Goal: Information Seeking & Learning: Understand process/instructions

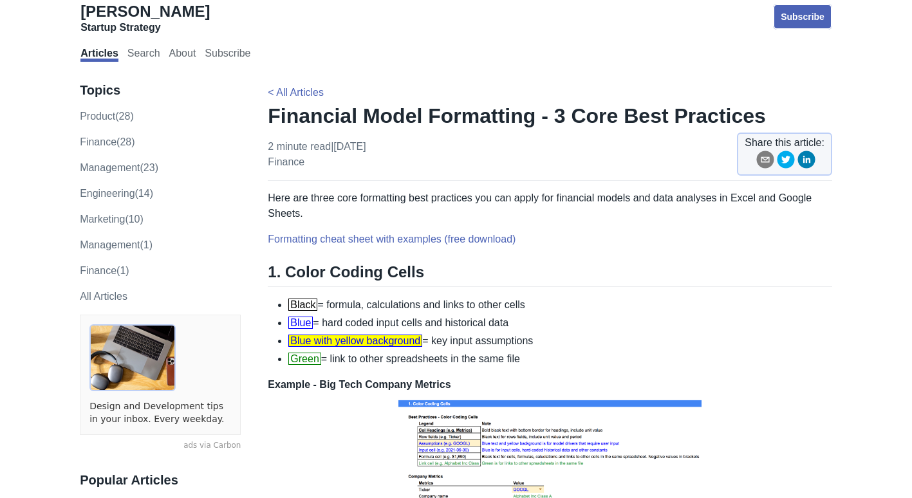
scroll to position [129, 0]
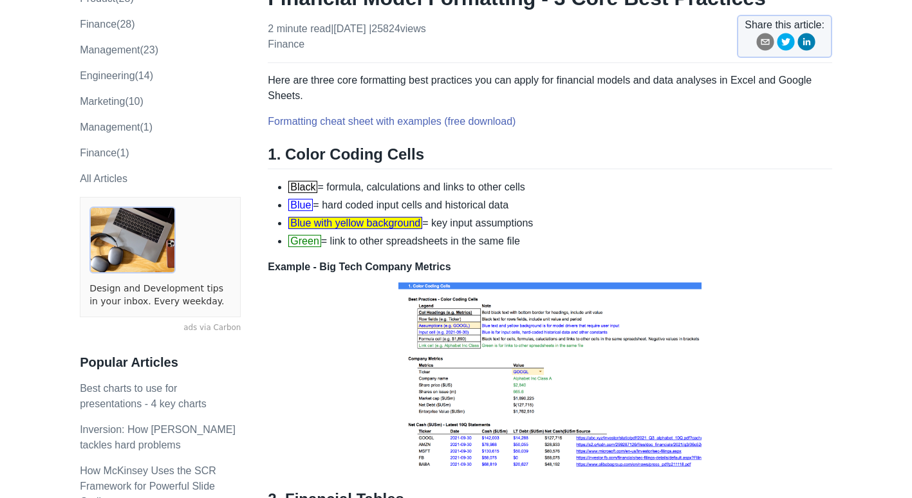
click at [296, 184] on span "Black" at bounding box center [302, 187] width 29 height 12
drag, startPoint x: 296, startPoint y: 184, endPoint x: 298, endPoint y: 202, distance: 17.5
click at [298, 202] on span "Blue" at bounding box center [300, 205] width 24 height 12
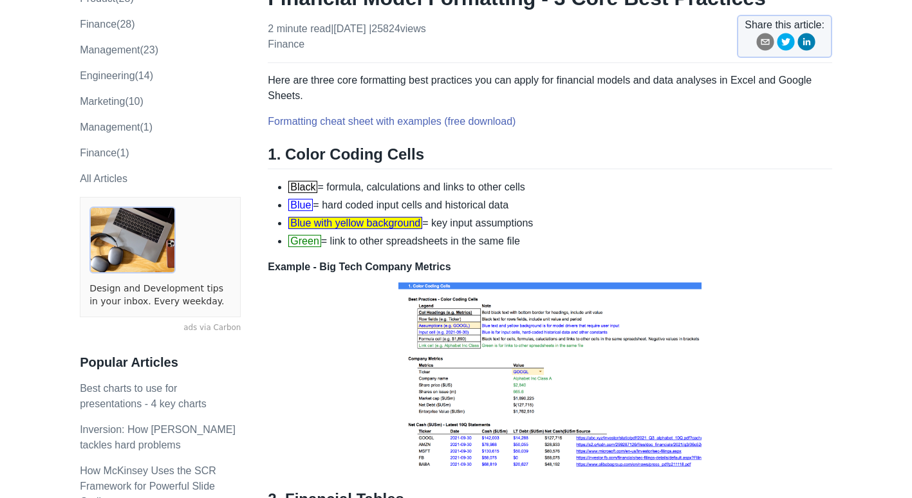
drag, startPoint x: 298, startPoint y: 202, endPoint x: 309, endPoint y: 218, distance: 20.0
click at [309, 218] on span "Blue with yellow background" at bounding box center [355, 223] width 134 height 12
click at [302, 222] on span "Blue with yellow background" at bounding box center [355, 223] width 134 height 12
drag, startPoint x: 302, startPoint y: 222, endPoint x: 388, endPoint y: 223, distance: 85.7
click at [388, 223] on span "Blue with yellow background" at bounding box center [355, 223] width 134 height 12
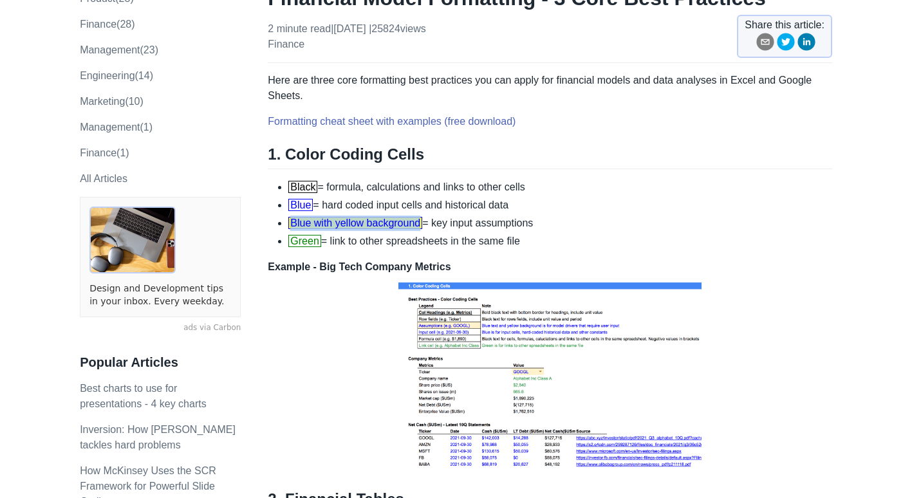
click at [390, 223] on span "Blue with yellow background" at bounding box center [355, 223] width 134 height 12
drag, startPoint x: 389, startPoint y: 223, endPoint x: 365, endPoint y: 223, distance: 23.8
click at [365, 223] on span "Blue with yellow background" at bounding box center [355, 223] width 134 height 12
drag, startPoint x: 365, startPoint y: 223, endPoint x: 332, endPoint y: 225, distance: 33.5
click at [332, 225] on span "Blue with yellow background" at bounding box center [355, 223] width 134 height 12
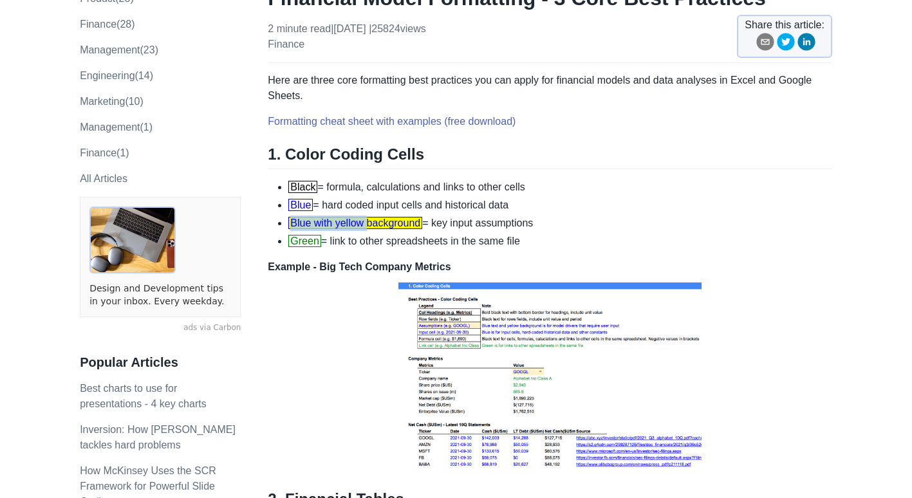
click at [308, 225] on span "Blue with yellow background" at bounding box center [355, 223] width 134 height 12
drag, startPoint x: 308, startPoint y: 225, endPoint x: 382, endPoint y: 230, distance: 74.2
click at [382, 229] on span "Blue with yellow background" at bounding box center [355, 223] width 134 height 12
drag, startPoint x: 382, startPoint y: 230, endPoint x: 343, endPoint y: 210, distance: 44.6
click at [343, 210] on li "Blue = hard coded input cells and historical data" at bounding box center [560, 205] width 544 height 15
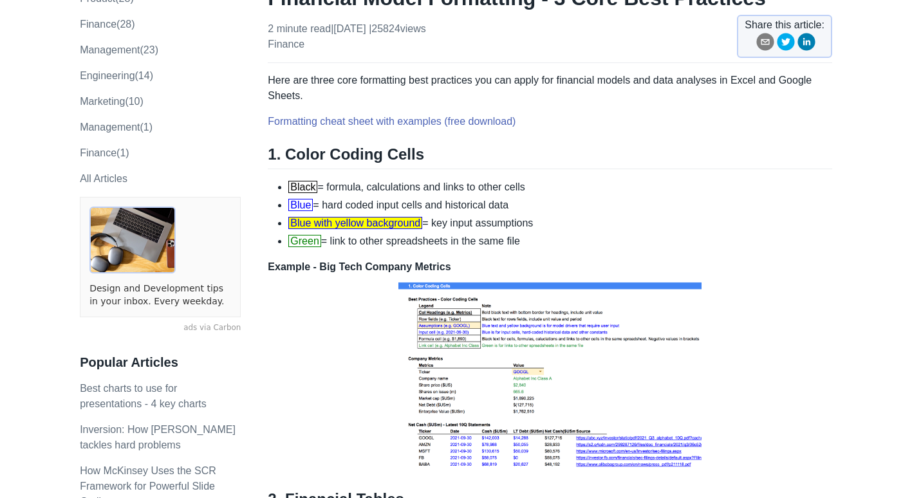
click at [303, 246] on span "Green" at bounding box center [304, 241] width 32 height 12
drag, startPoint x: 303, startPoint y: 246, endPoint x: 318, endPoint y: 249, distance: 15.8
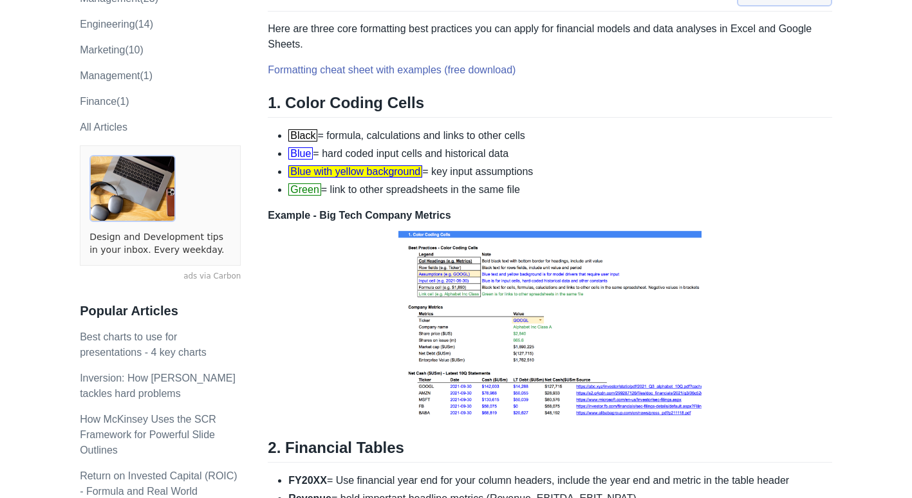
scroll to position [193, 0]
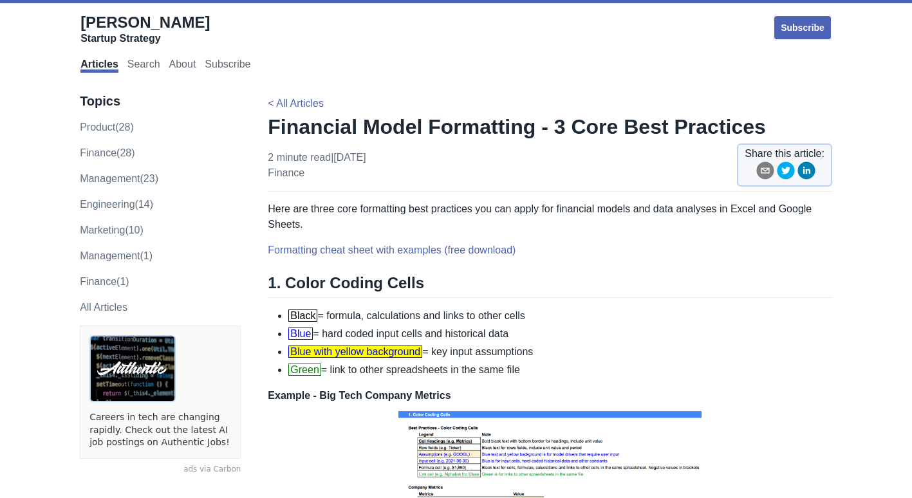
drag, startPoint x: 441, startPoint y: 346, endPoint x: 559, endPoint y: 359, distance: 118.5
click at [559, 359] on li "Blue with yellow background = key input assumptions" at bounding box center [560, 351] width 544 height 15
